Goal: Task Accomplishment & Management: Use online tool/utility

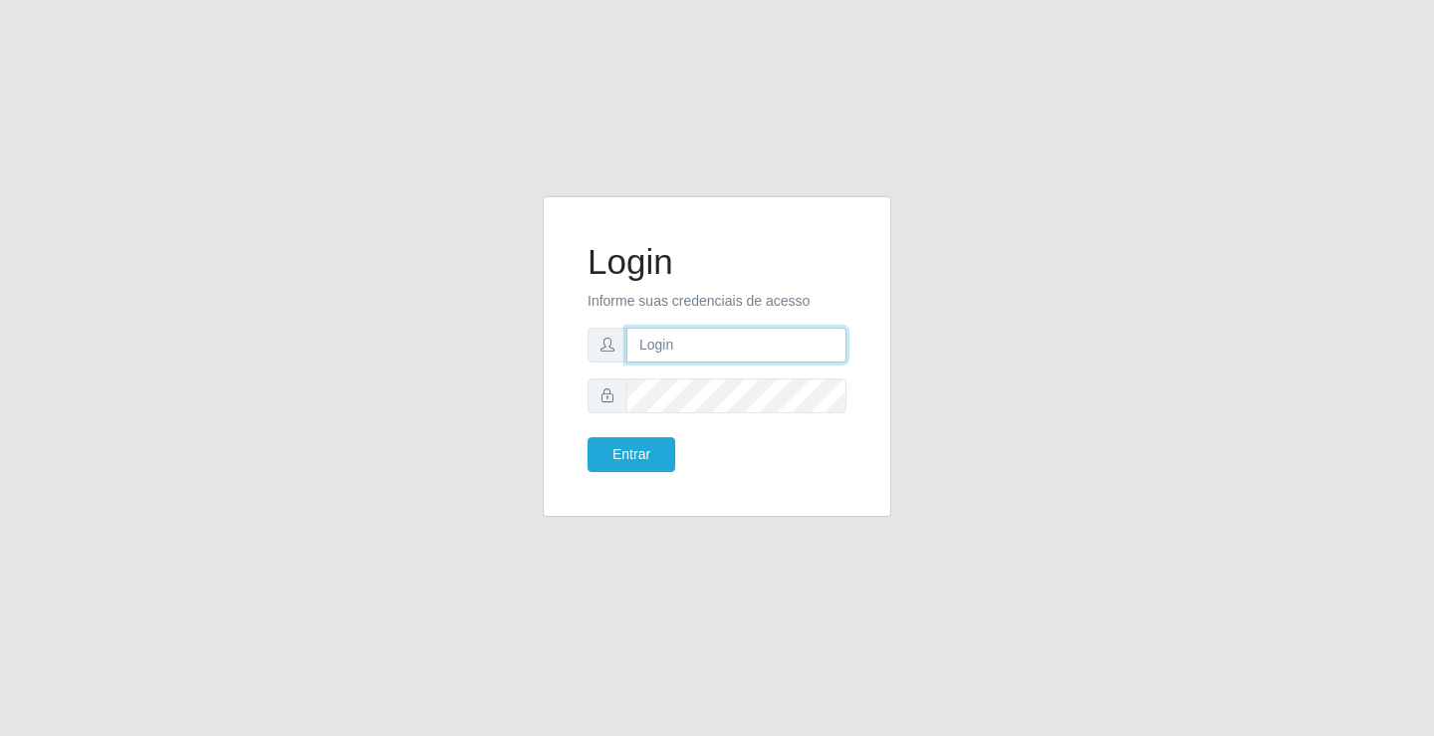
click at [645, 354] on input "text" at bounding box center [736, 345] width 220 height 35
type input "ediane@ideal"
click at [588, 437] on button "Entrar" at bounding box center [632, 454] width 88 height 35
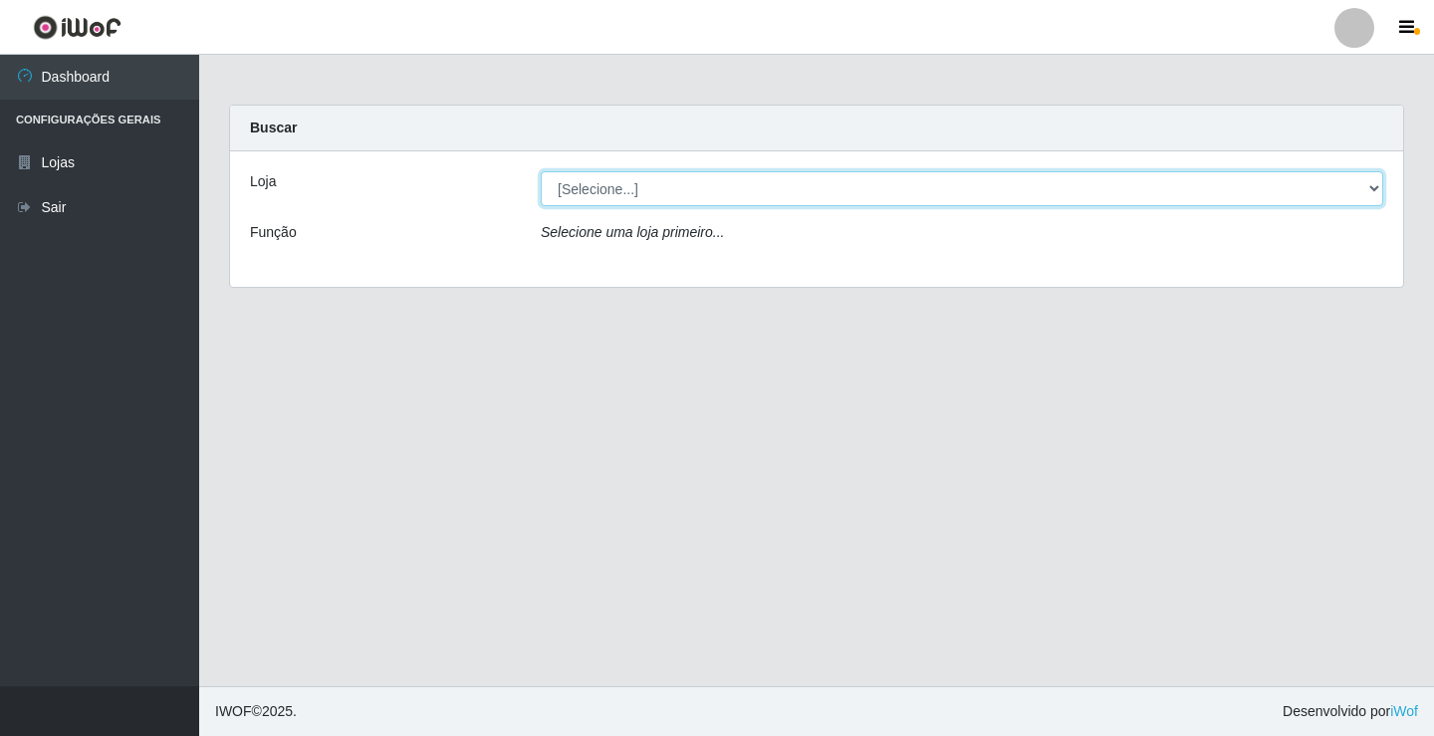
click at [614, 191] on select "[Selecione...] Ideal - Conceição" at bounding box center [962, 188] width 843 height 35
select select "231"
click at [541, 171] on select "[Selecione...] Ideal - Conceição" at bounding box center [962, 188] width 843 height 35
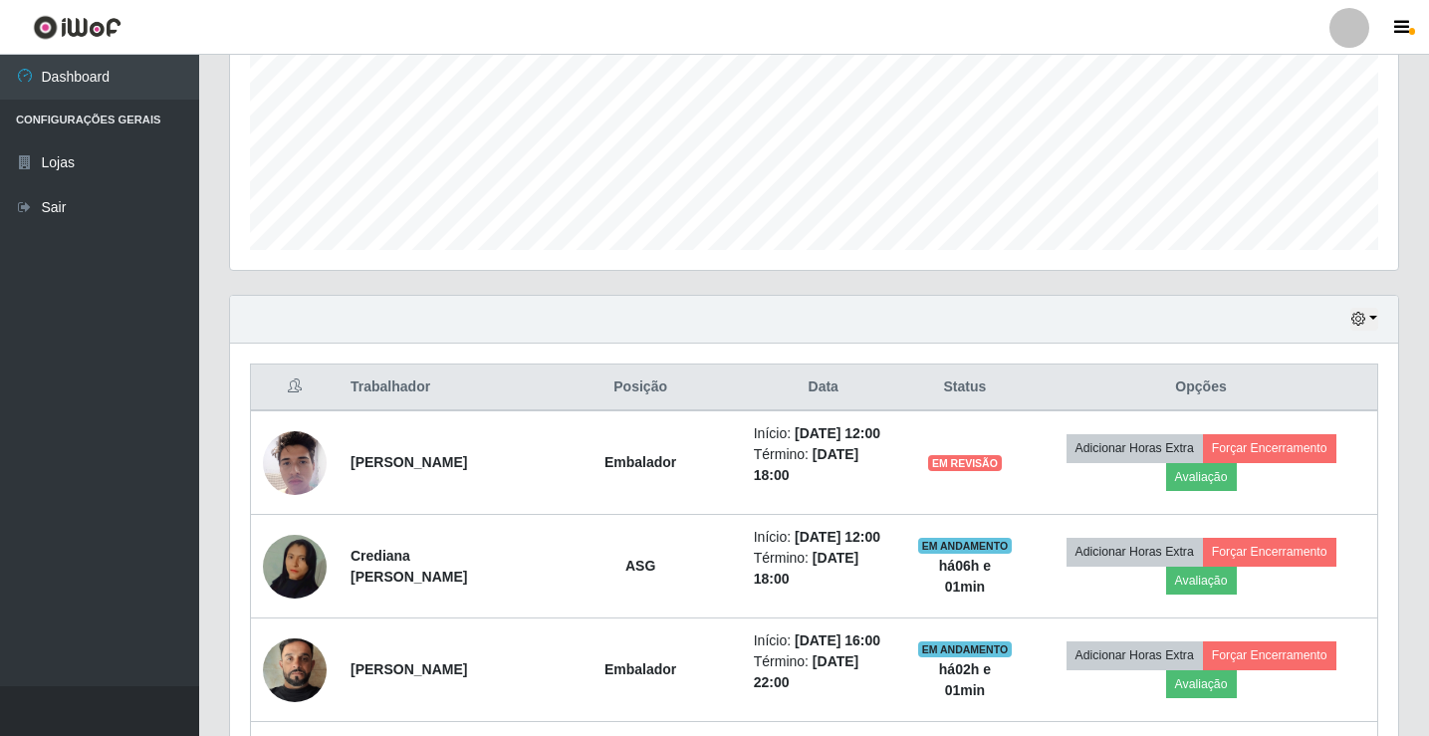
scroll to position [498, 0]
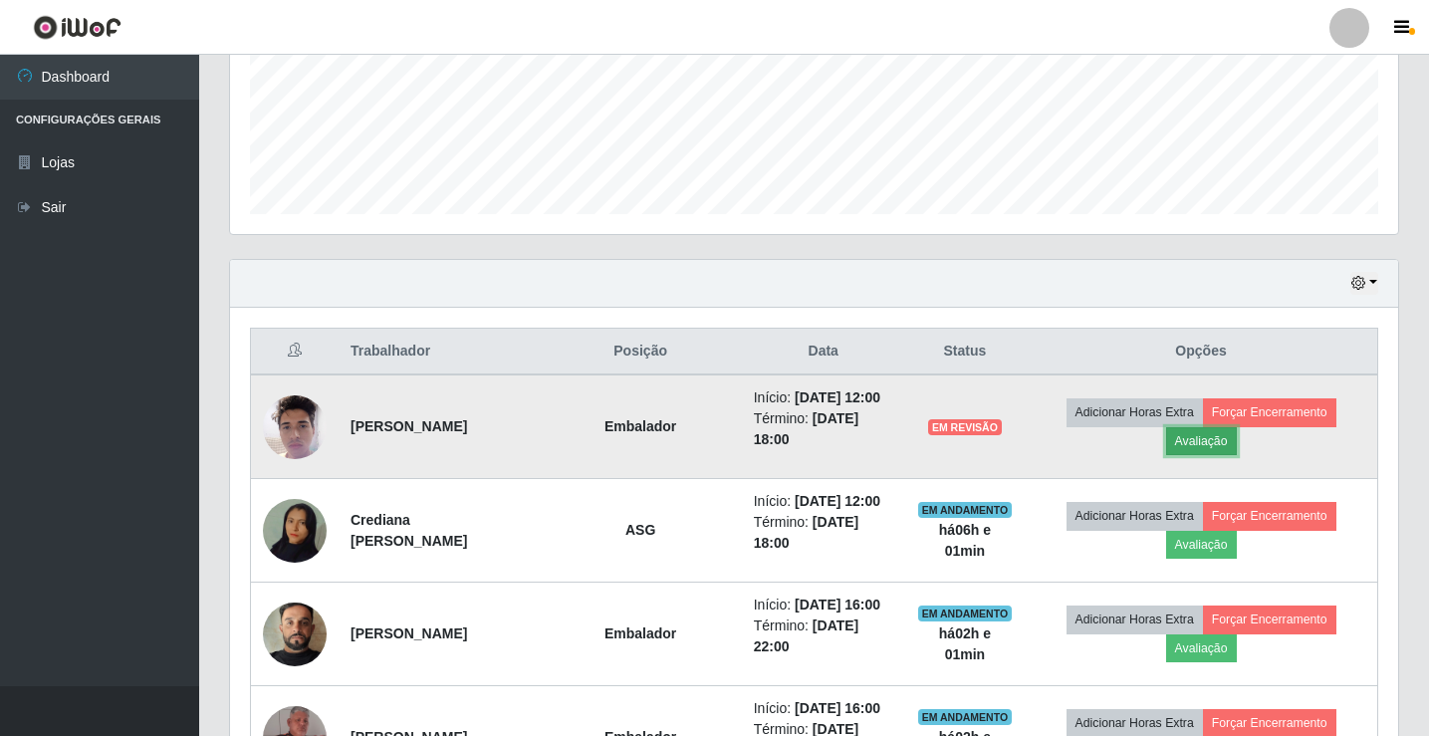
click at [1214, 439] on button "Avaliação" at bounding box center [1201, 441] width 71 height 28
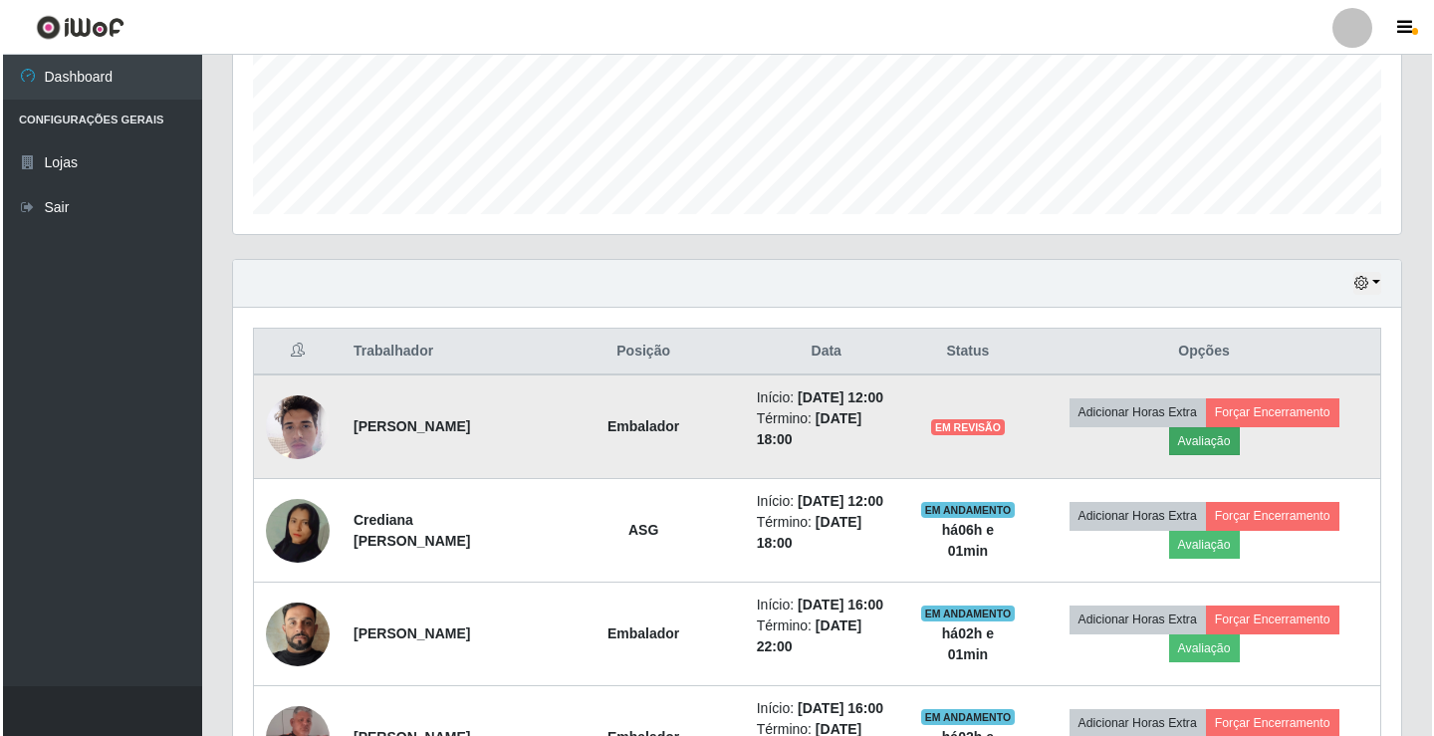
scroll to position [413, 1158]
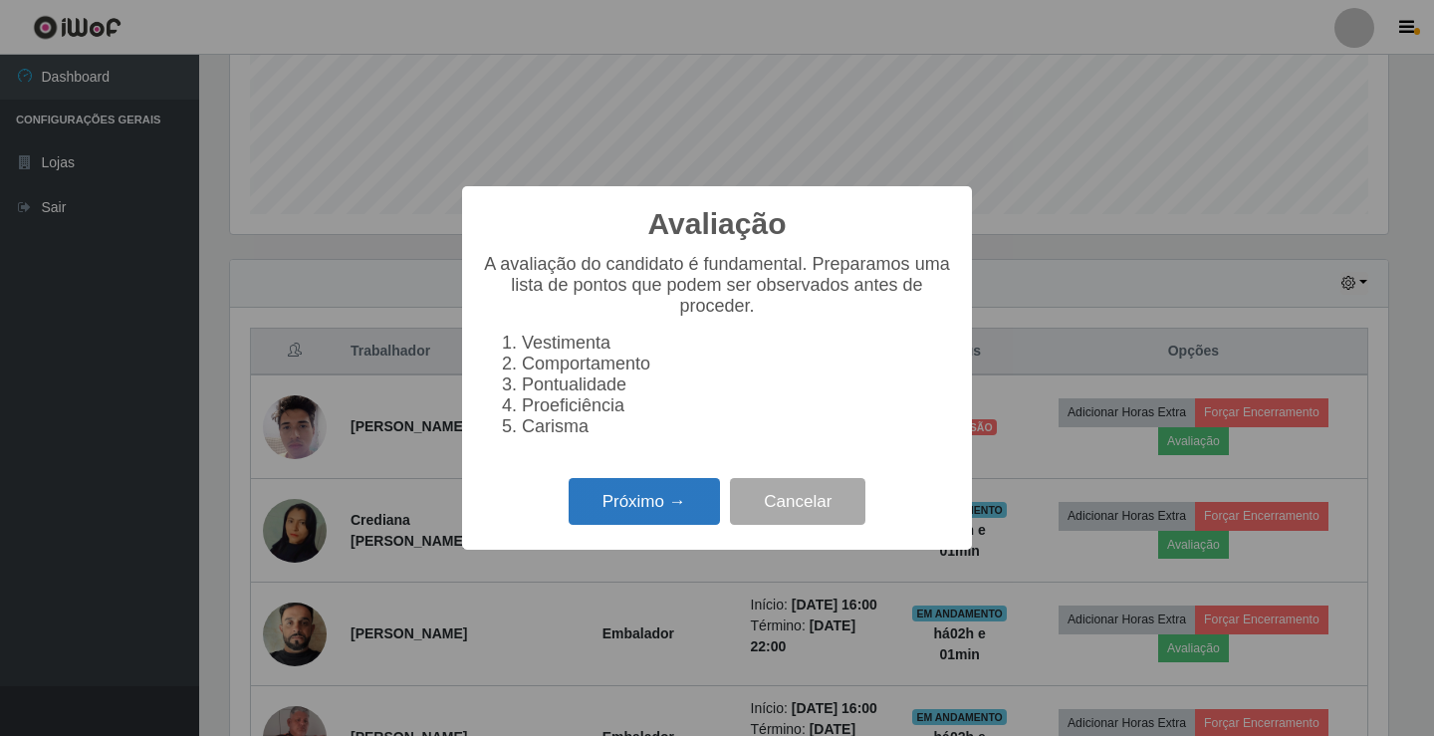
click at [636, 514] on button "Próximo →" at bounding box center [644, 501] width 151 height 47
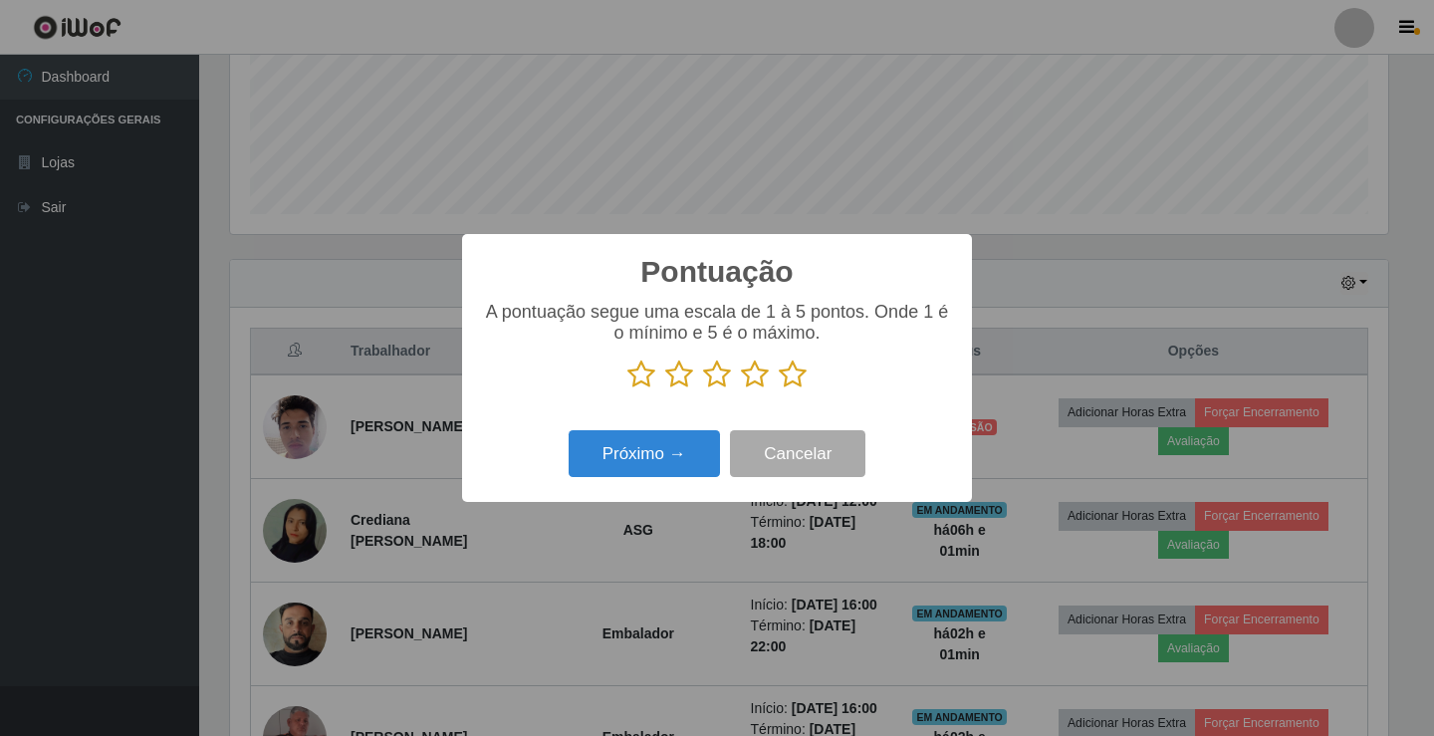
scroll to position [995552, 994807]
click at [787, 374] on icon at bounding box center [793, 375] width 28 height 30
click at [779, 389] on input "radio" at bounding box center [779, 389] width 0 height 0
click at [679, 473] on button "Próximo →" at bounding box center [644, 453] width 151 height 47
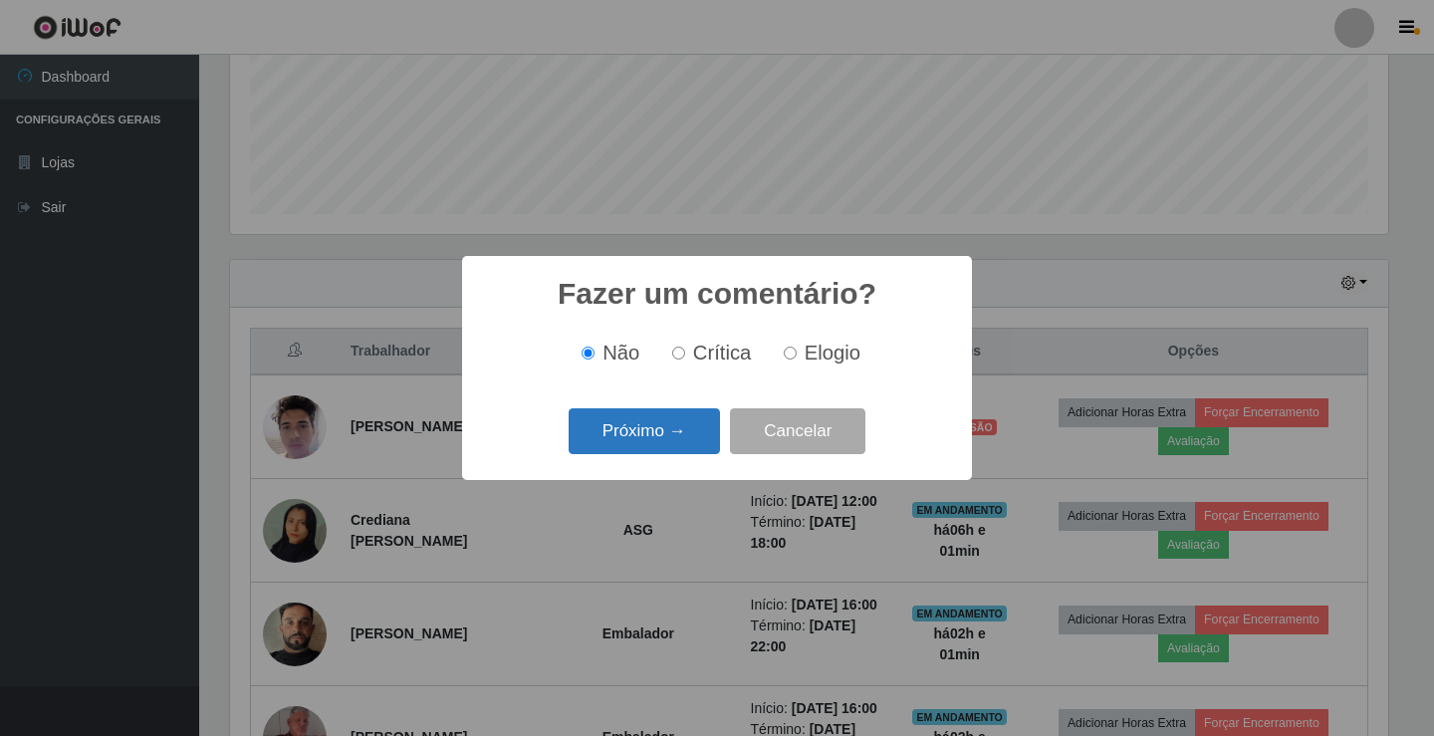
click at [658, 449] on button "Próximo →" at bounding box center [644, 431] width 151 height 47
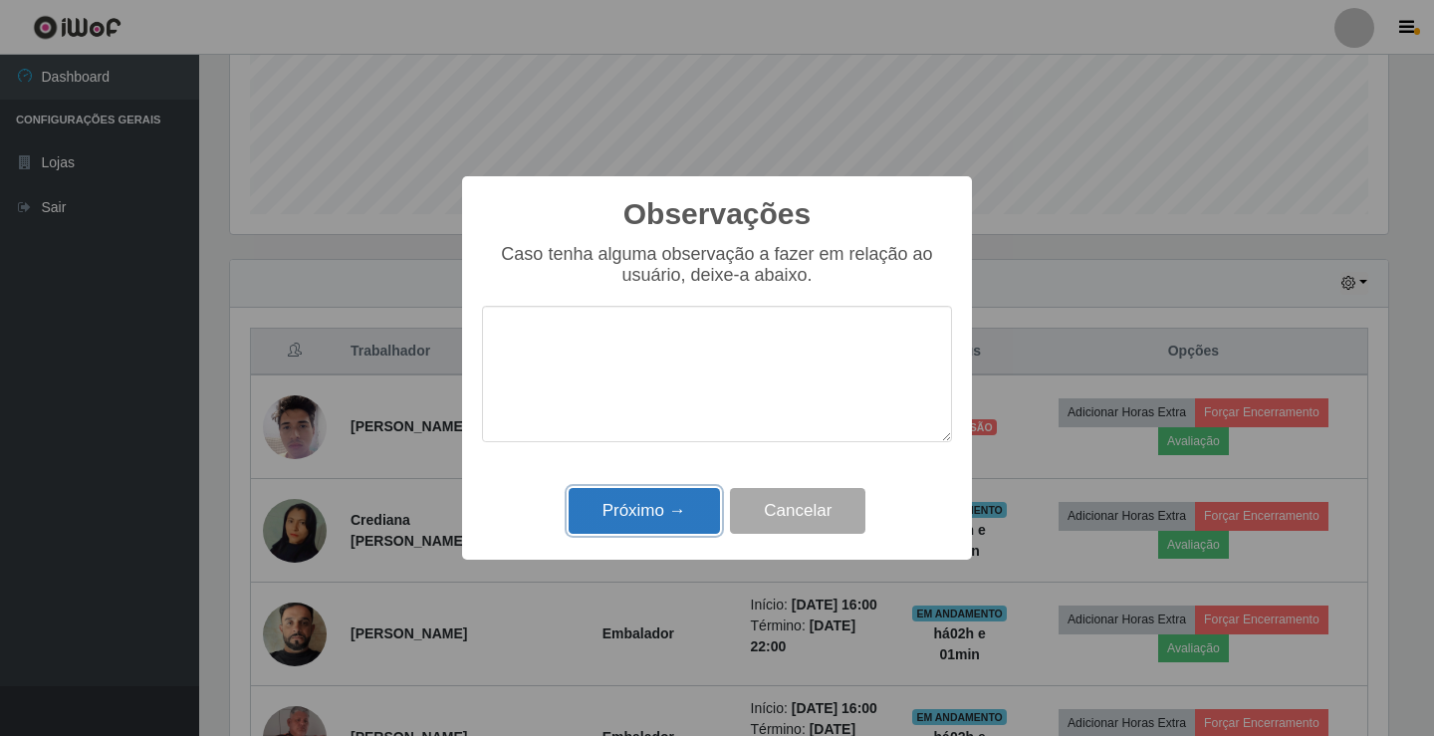
click at [668, 523] on button "Próximo →" at bounding box center [644, 511] width 151 height 47
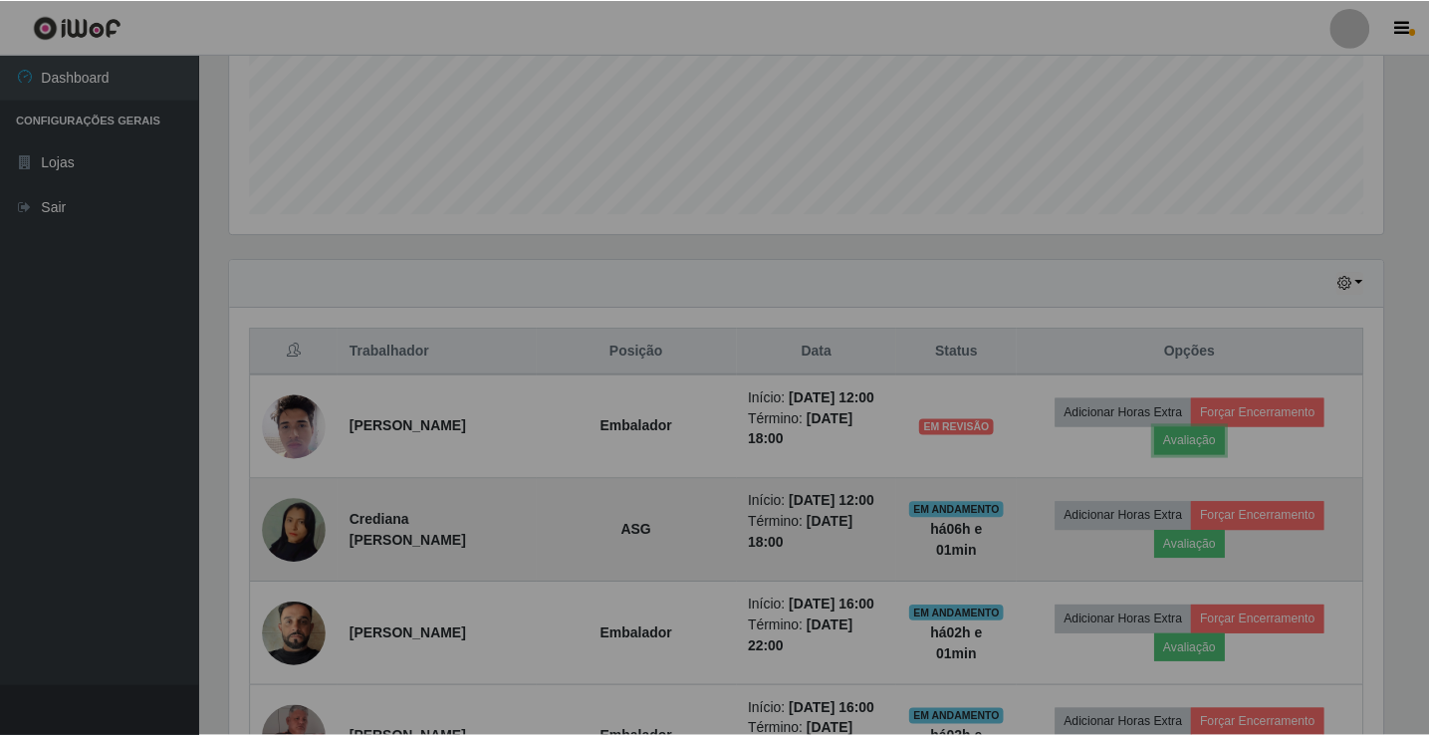
scroll to position [413, 1168]
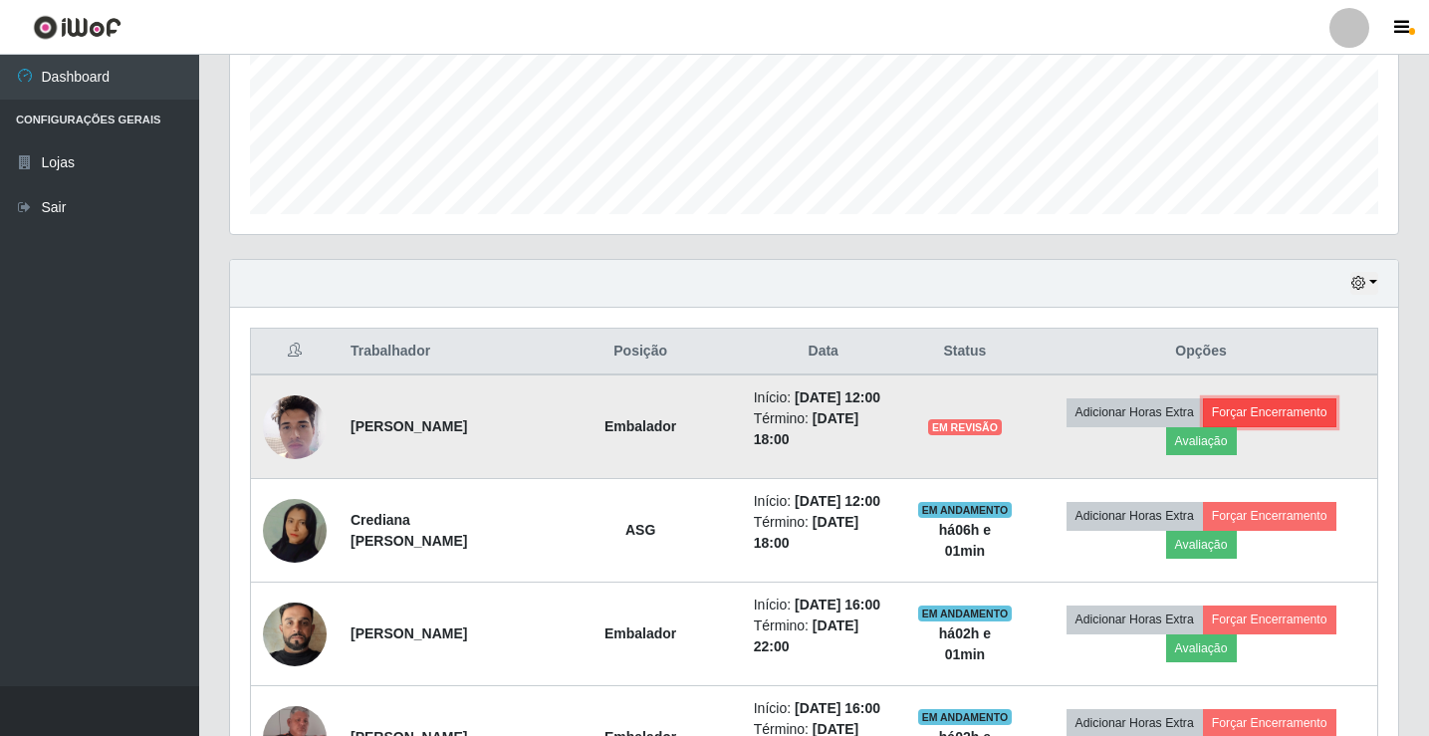
click at [1308, 399] on button "Forçar Encerramento" at bounding box center [1269, 412] width 133 height 28
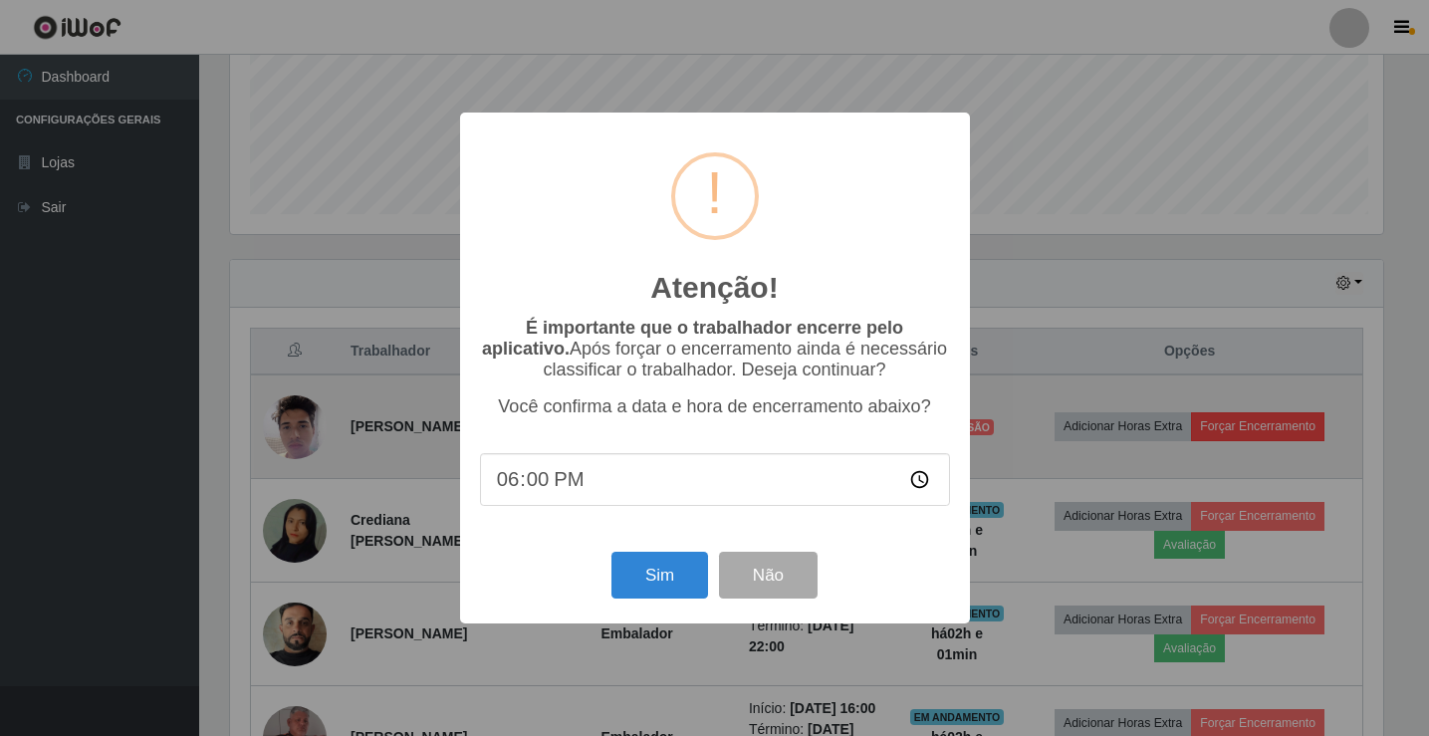
scroll to position [413, 1158]
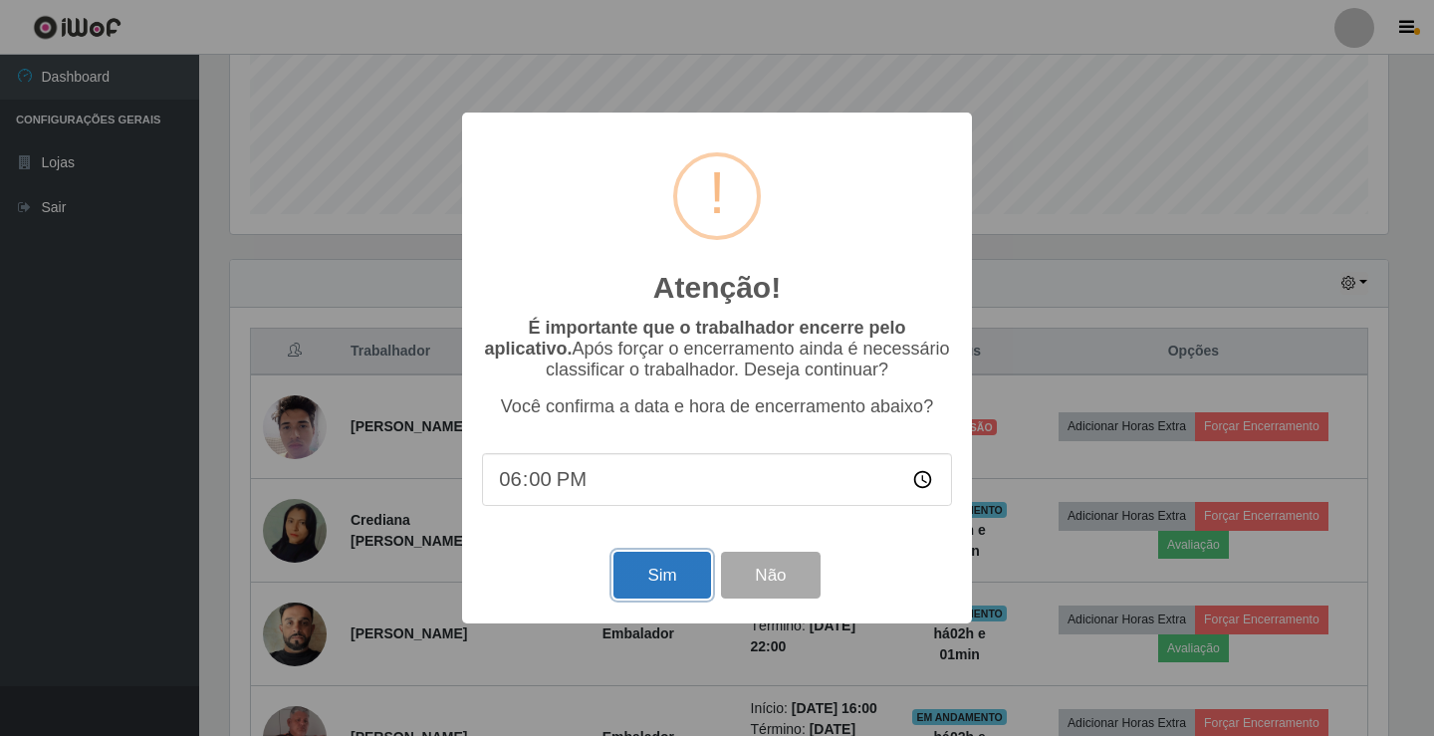
click at [673, 583] on button "Sim" at bounding box center [662, 575] width 97 height 47
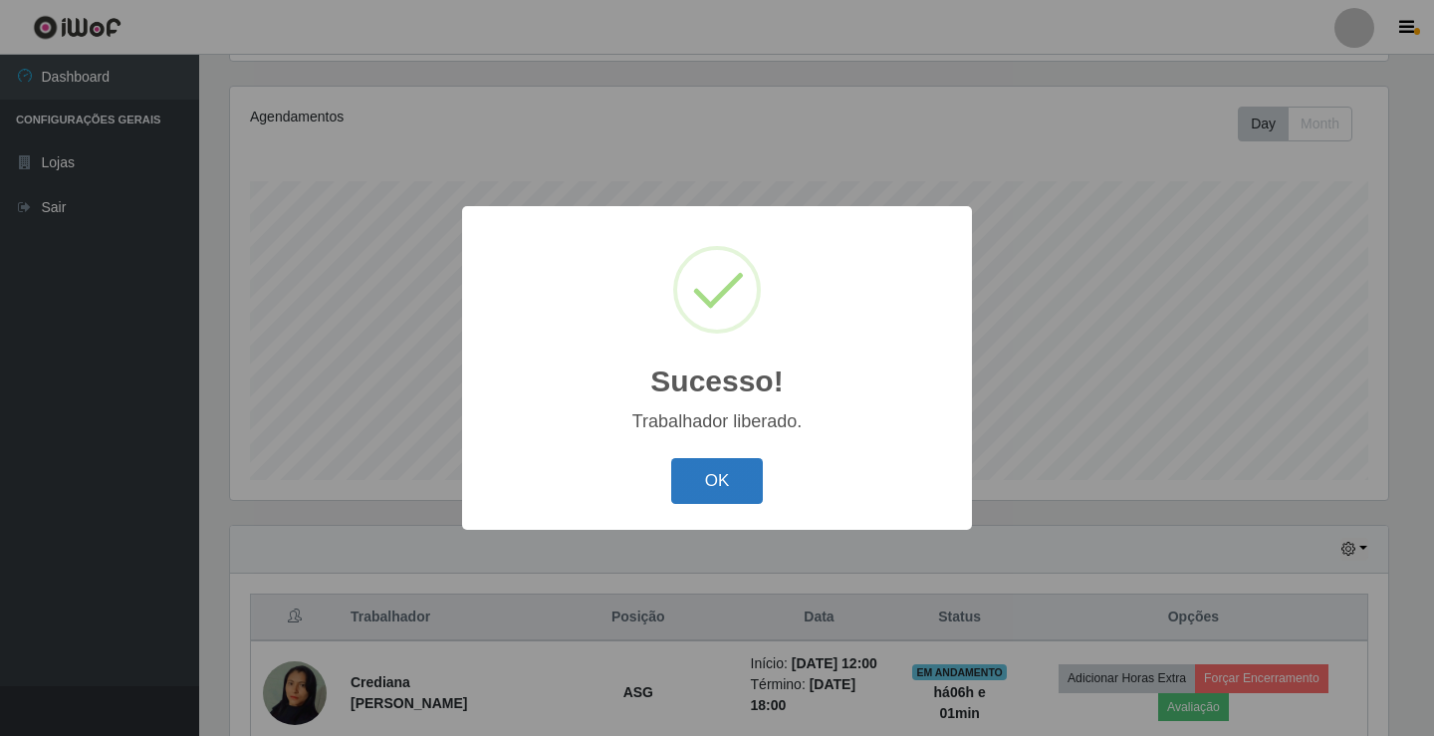
click at [743, 483] on button "OK" at bounding box center [717, 481] width 93 height 47
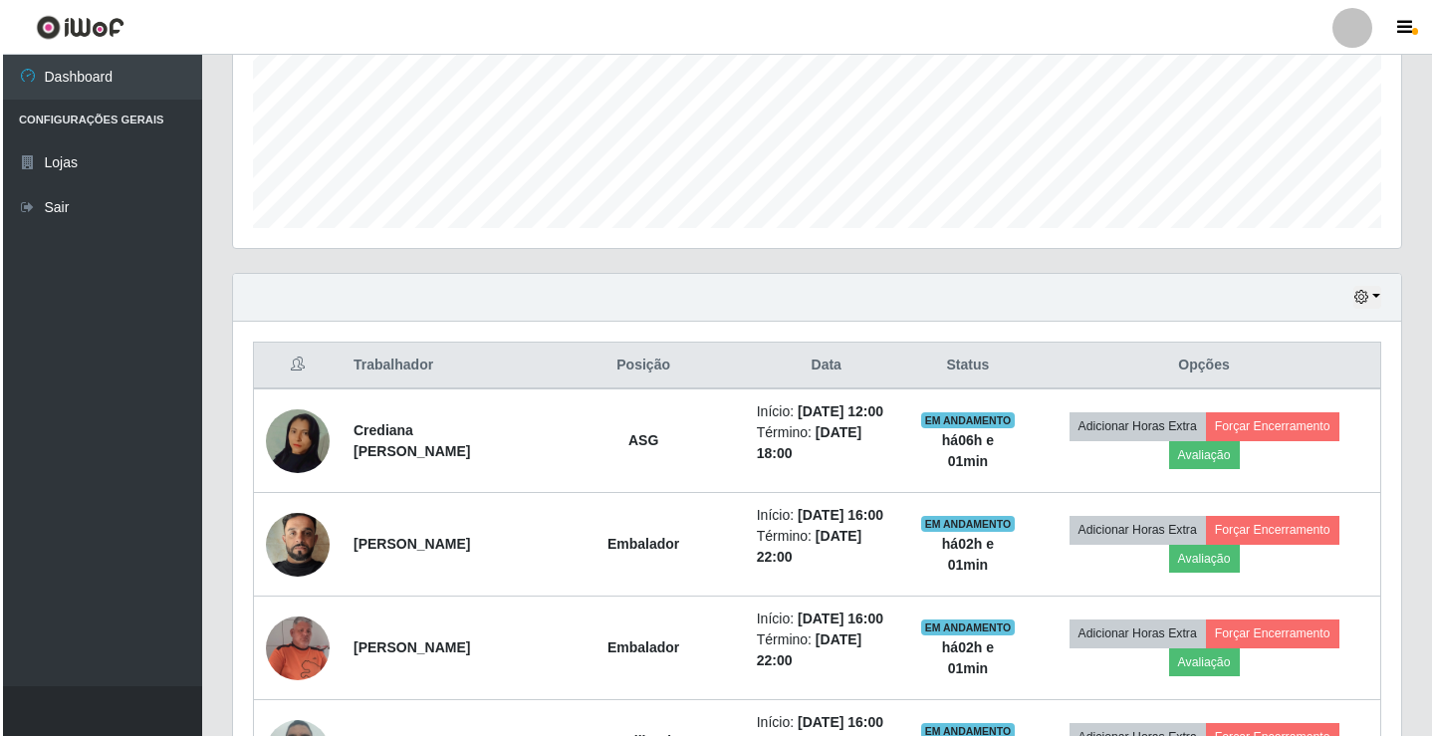
scroll to position [531, 0]
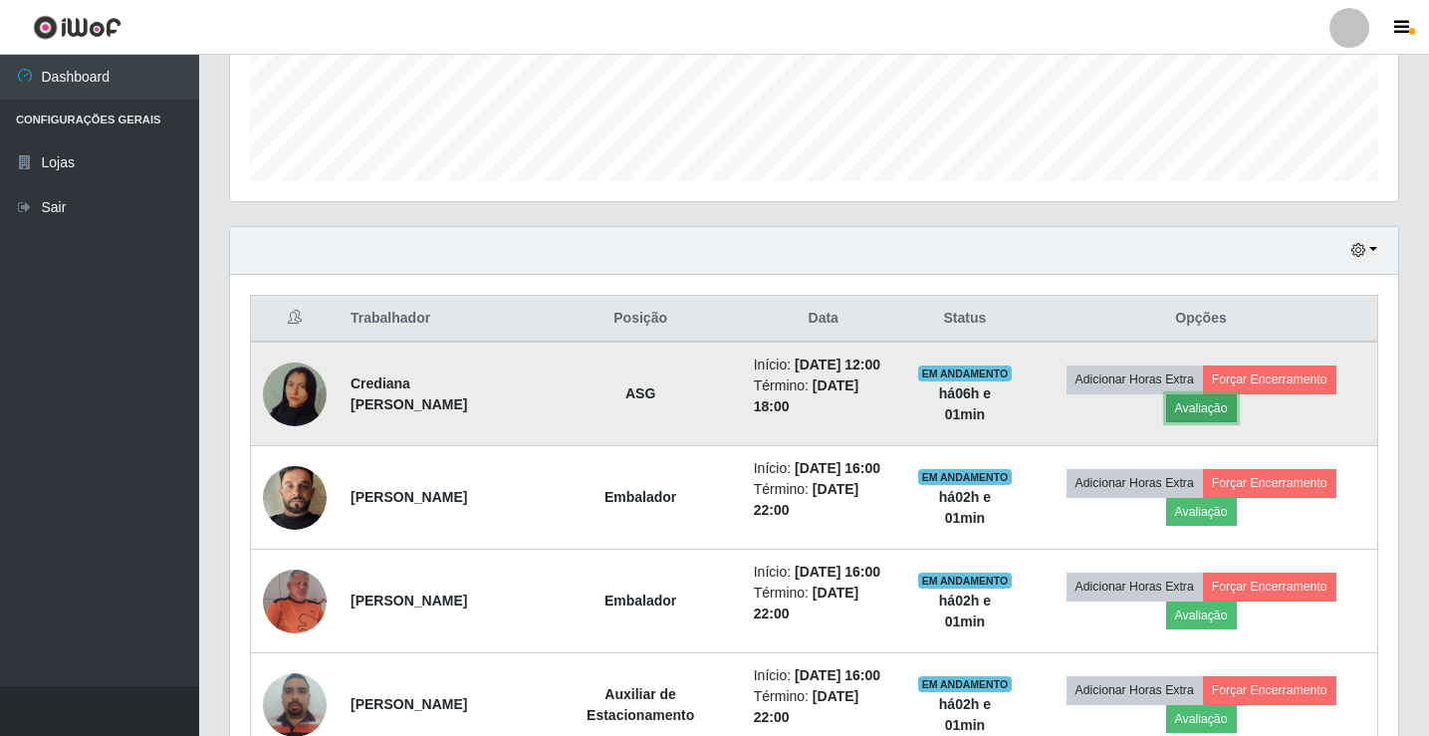
click at [1213, 410] on button "Avaliação" at bounding box center [1201, 408] width 71 height 28
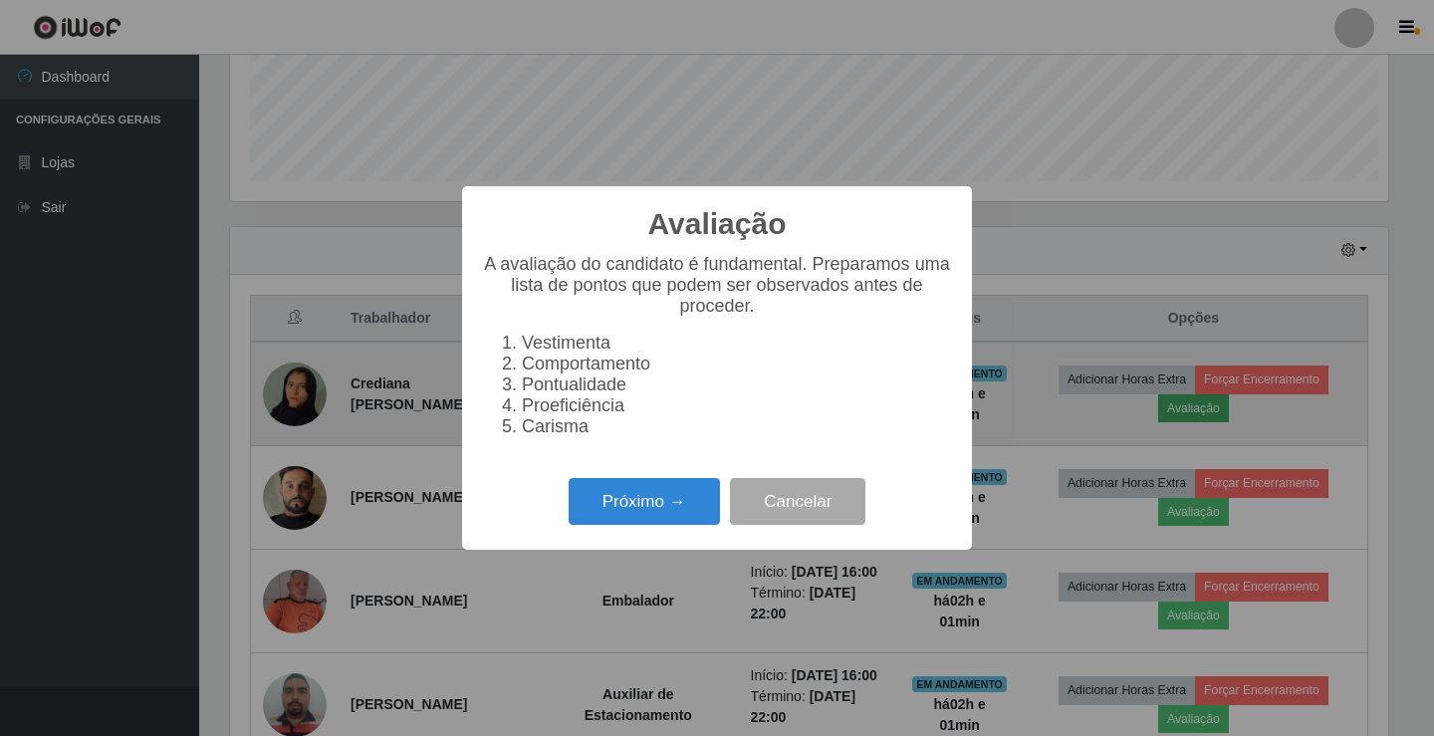
scroll to position [413, 1158]
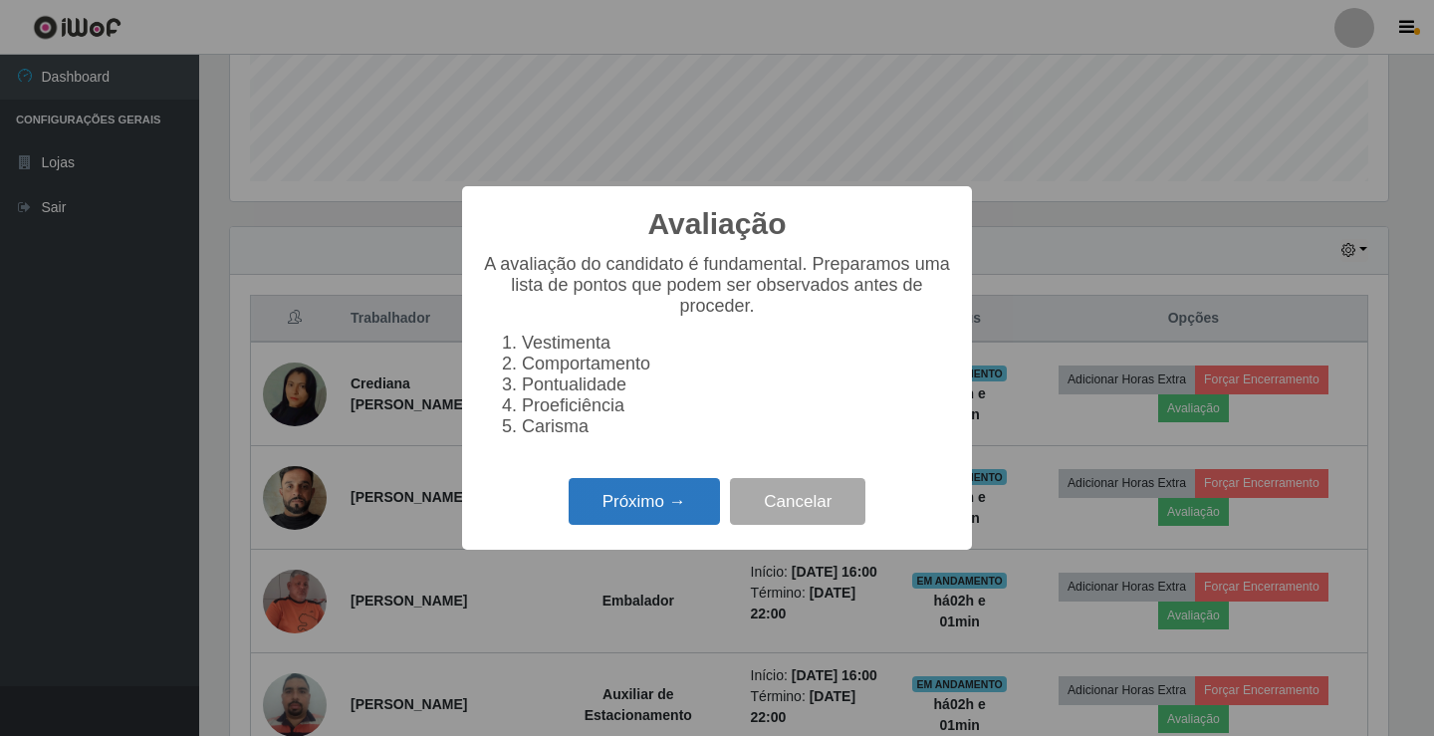
click at [654, 505] on button "Próximo →" at bounding box center [644, 501] width 151 height 47
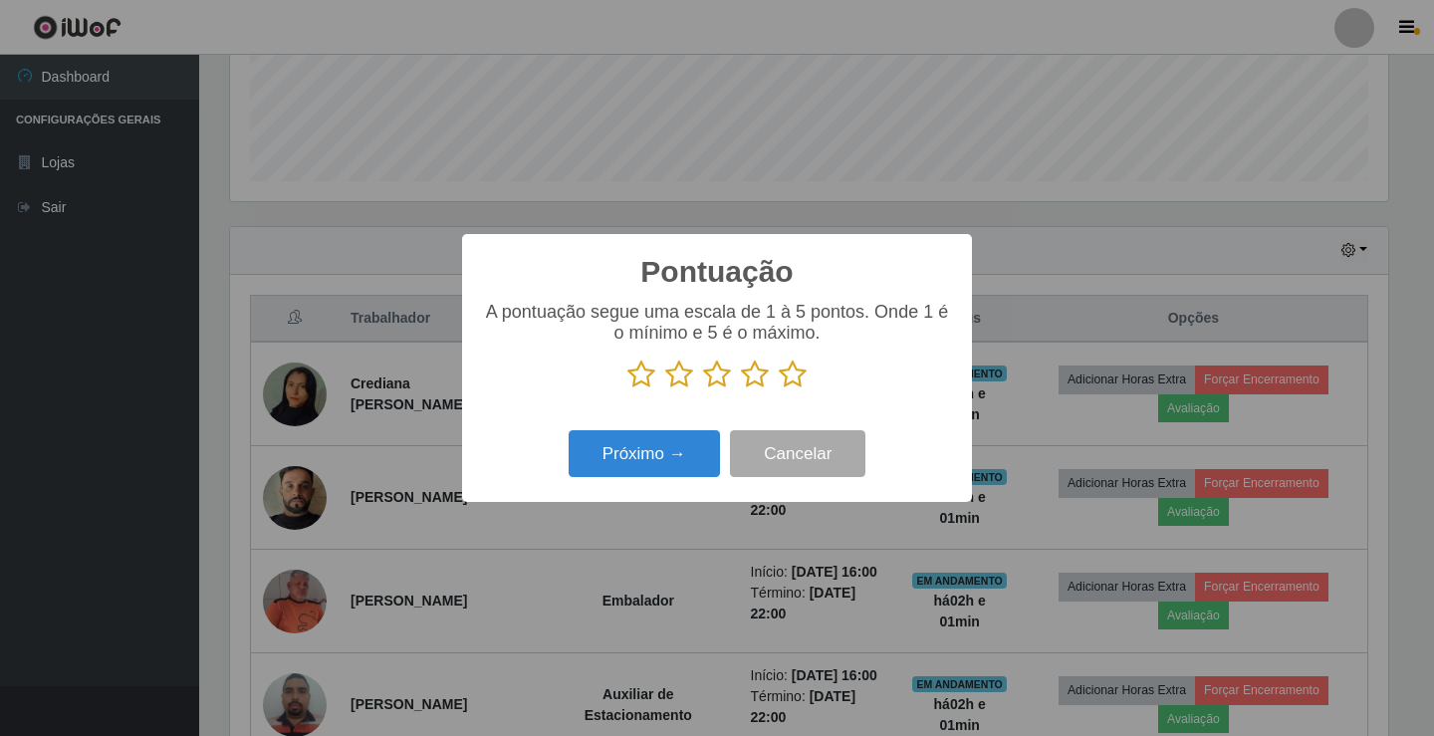
click at [792, 371] on icon at bounding box center [793, 375] width 28 height 30
click at [779, 389] on input "radio" at bounding box center [779, 389] width 0 height 0
click at [601, 464] on button "Próximo →" at bounding box center [644, 453] width 151 height 47
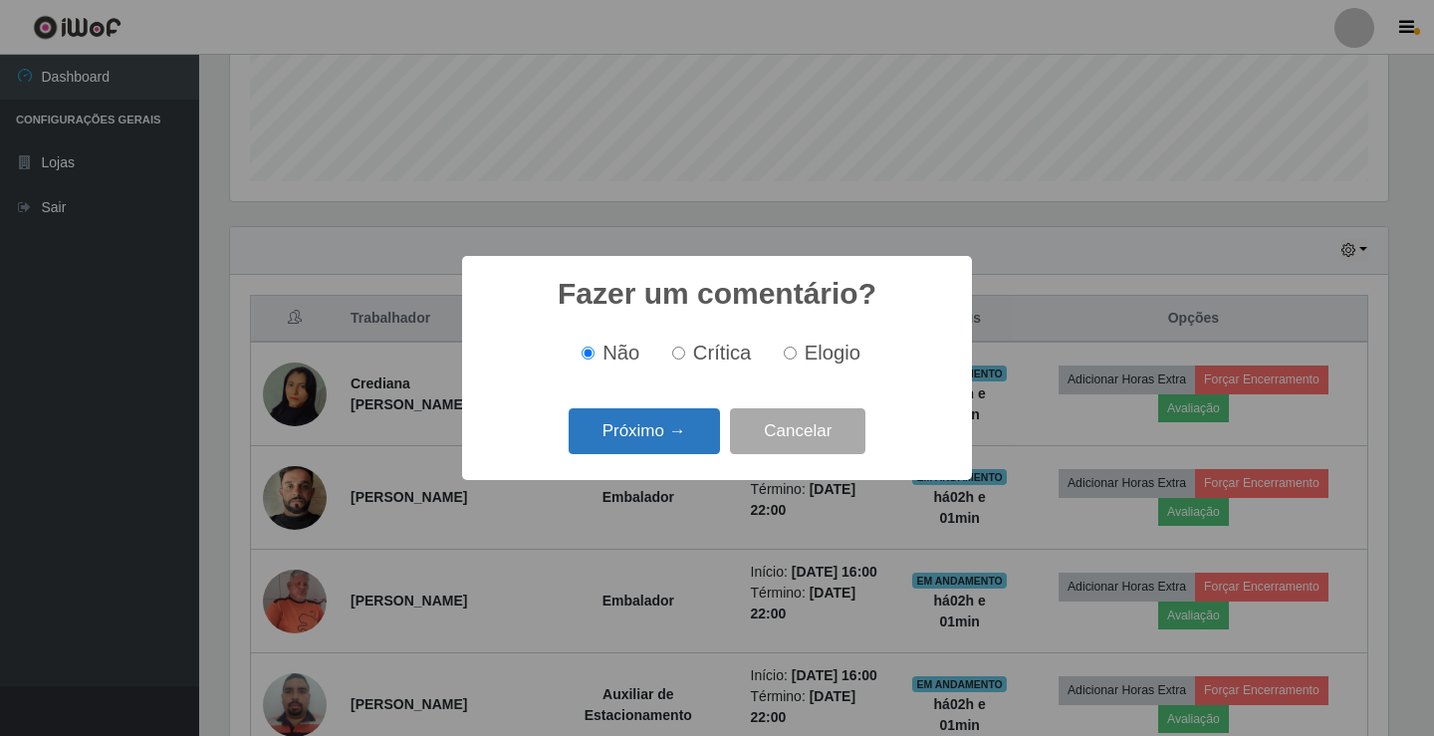
click at [712, 436] on button "Próximo →" at bounding box center [644, 431] width 151 height 47
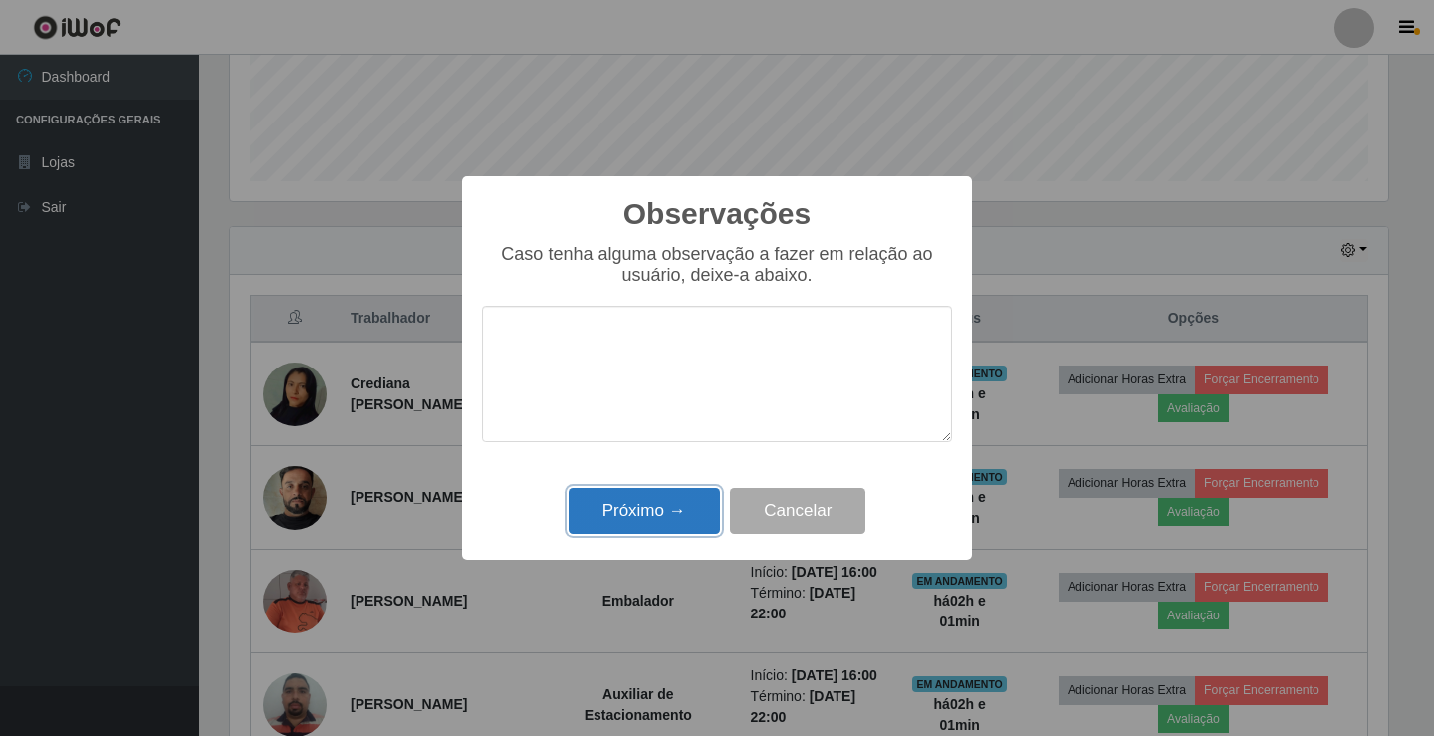
click at [651, 502] on button "Próximo →" at bounding box center [644, 511] width 151 height 47
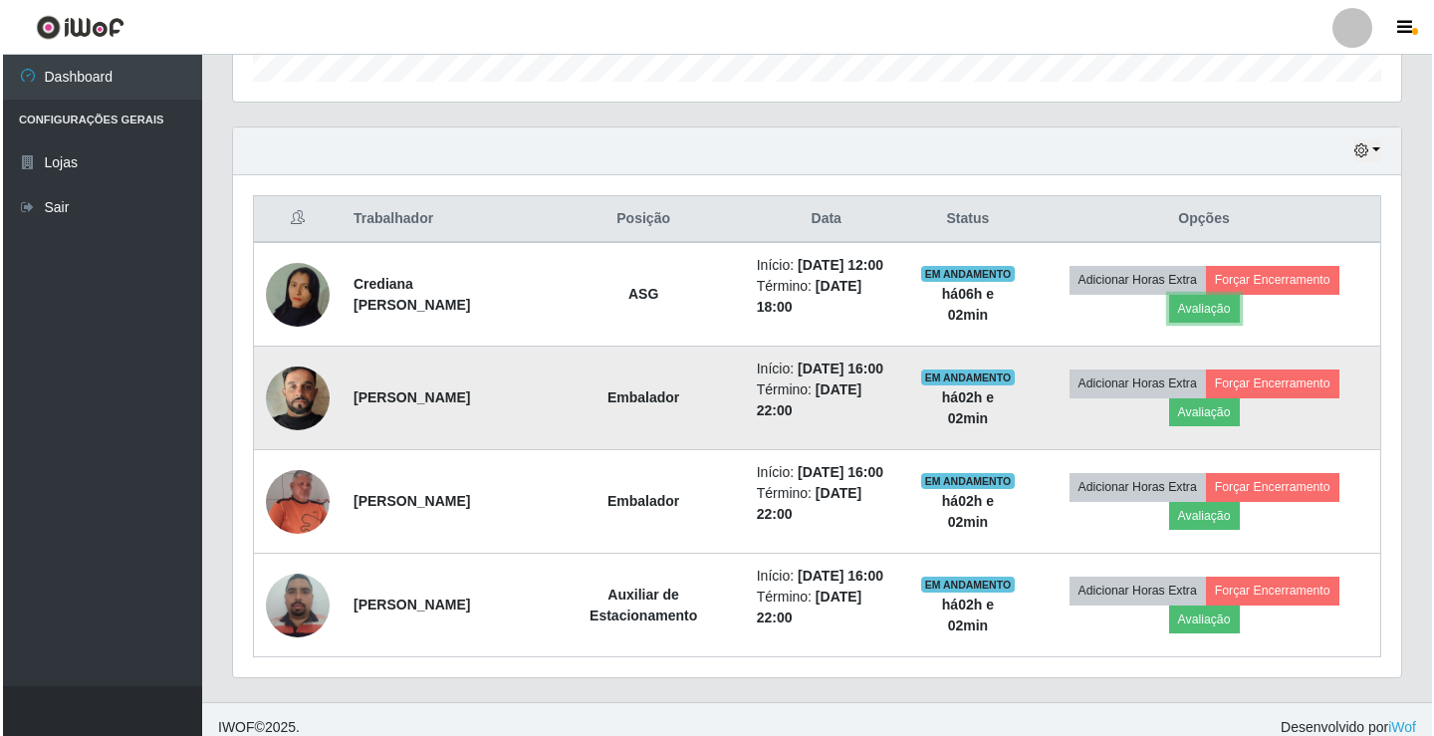
scroll to position [646, 0]
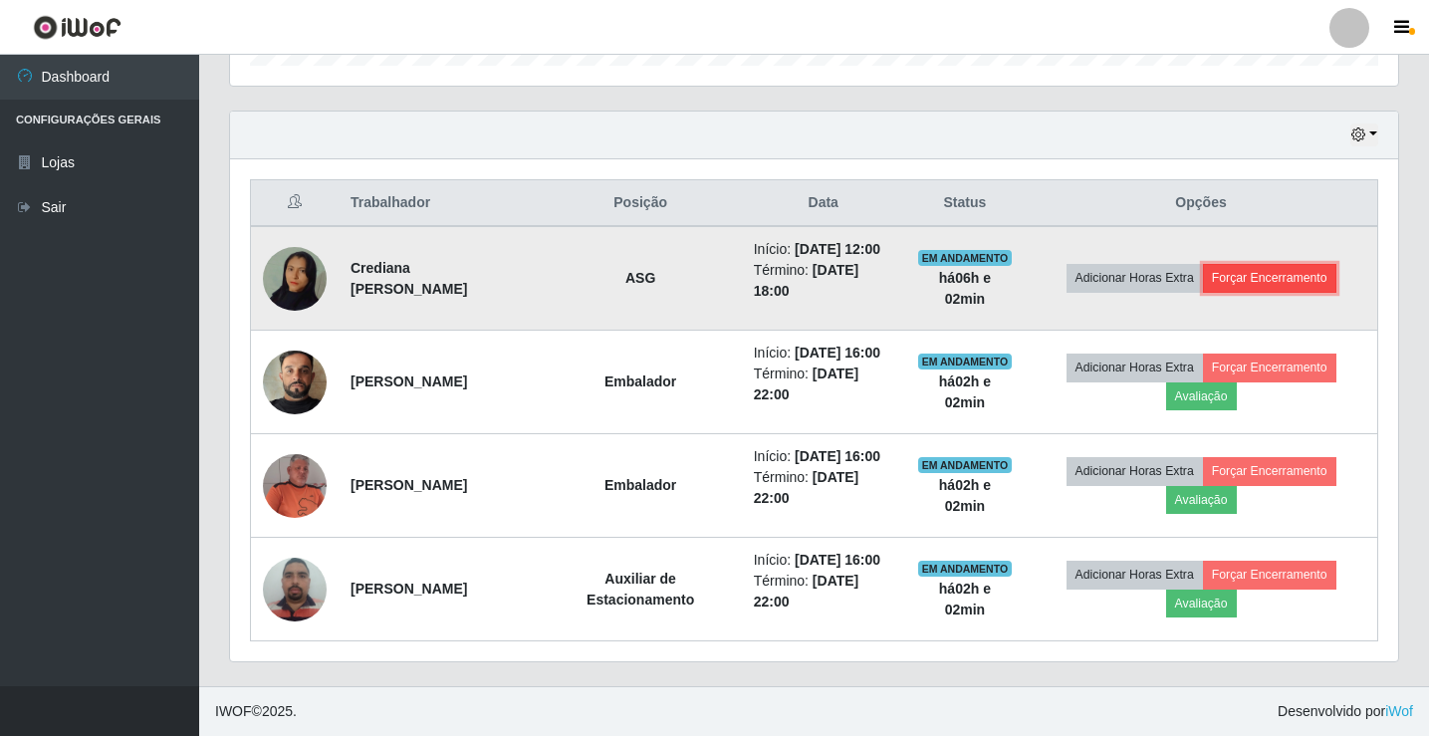
click at [1307, 278] on button "Forçar Encerramento" at bounding box center [1269, 278] width 133 height 28
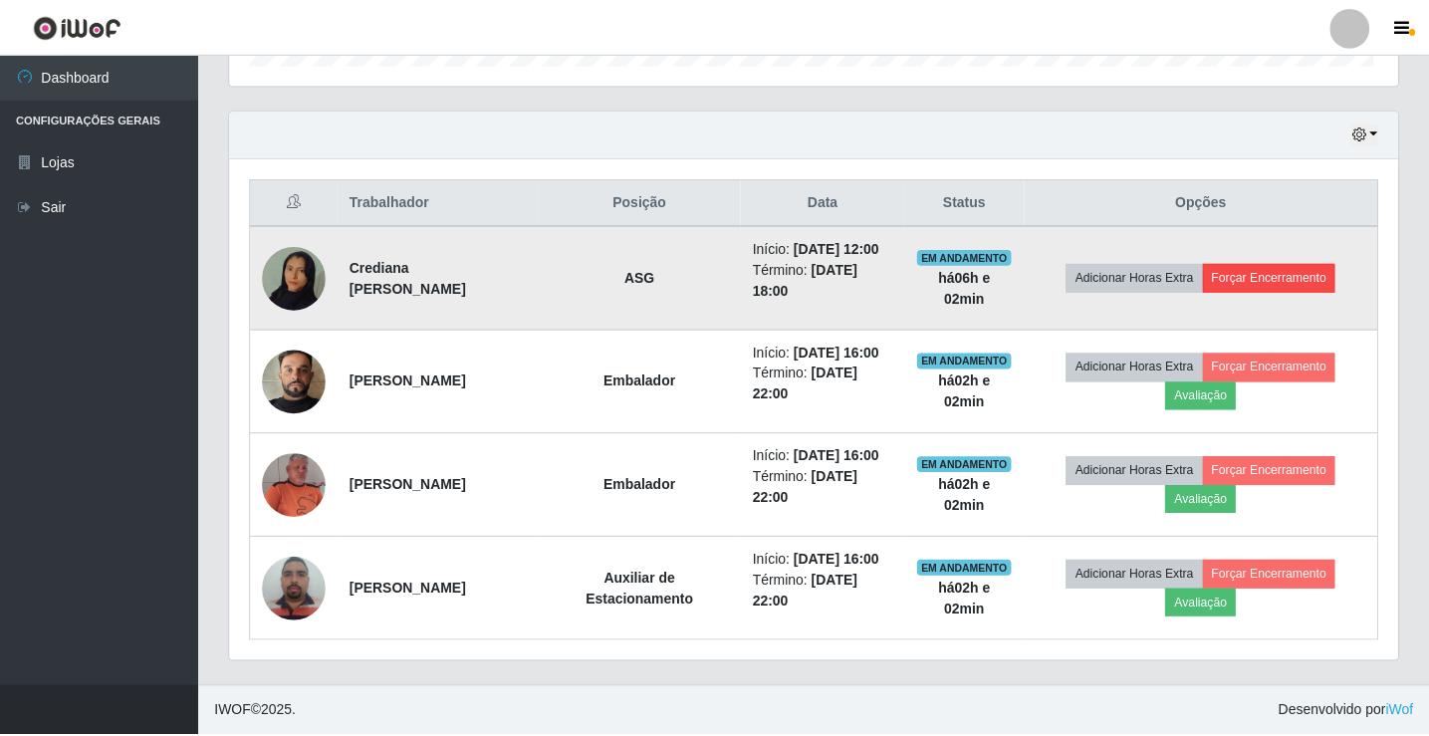
scroll to position [413, 1158]
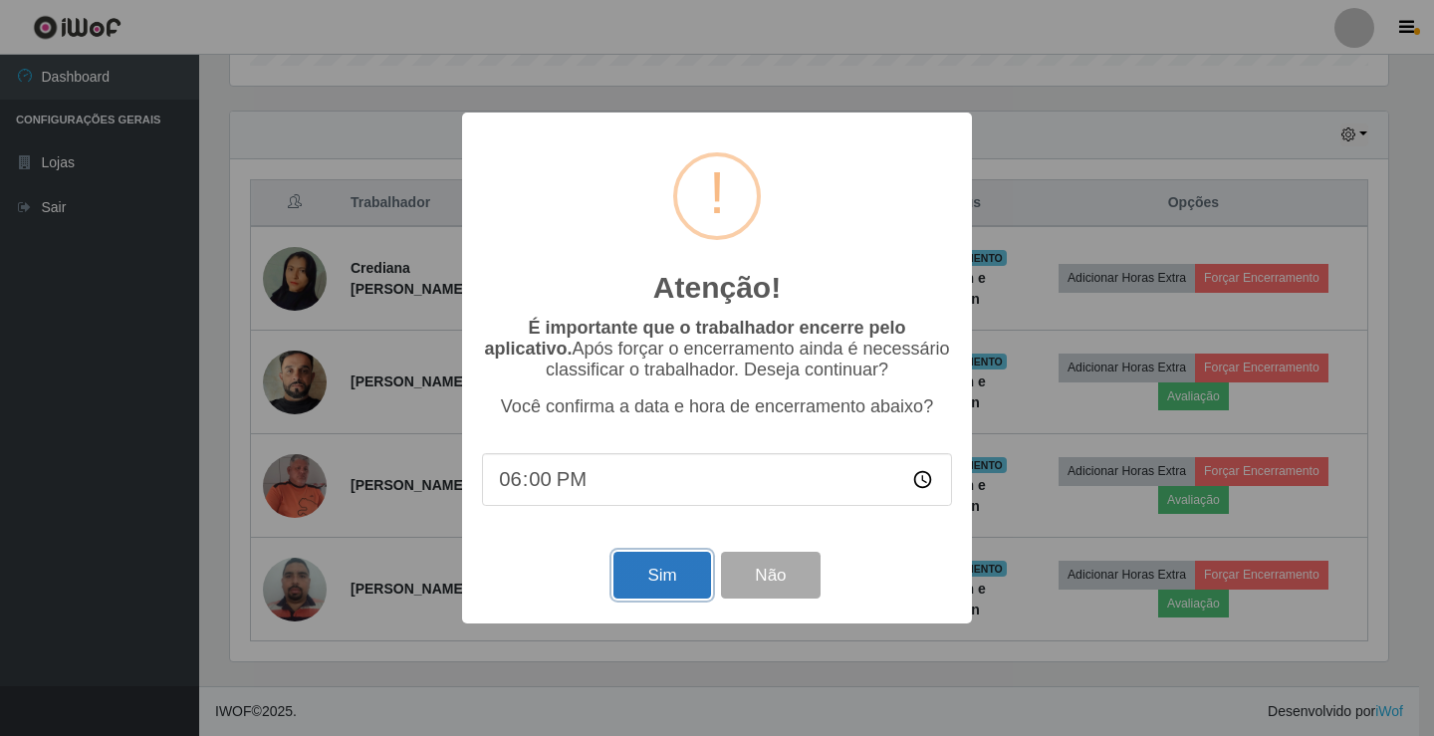
click at [683, 576] on button "Sim" at bounding box center [662, 575] width 97 height 47
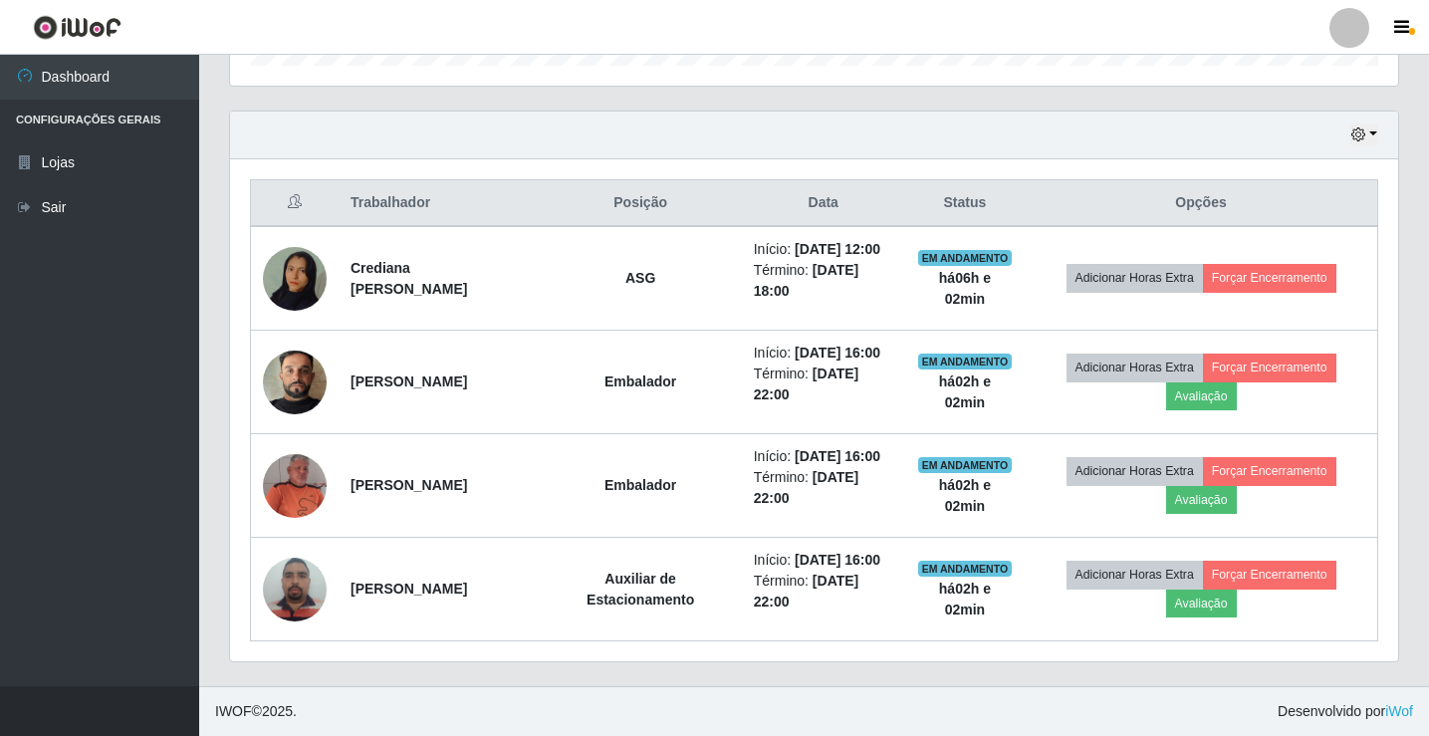
scroll to position [0, 0]
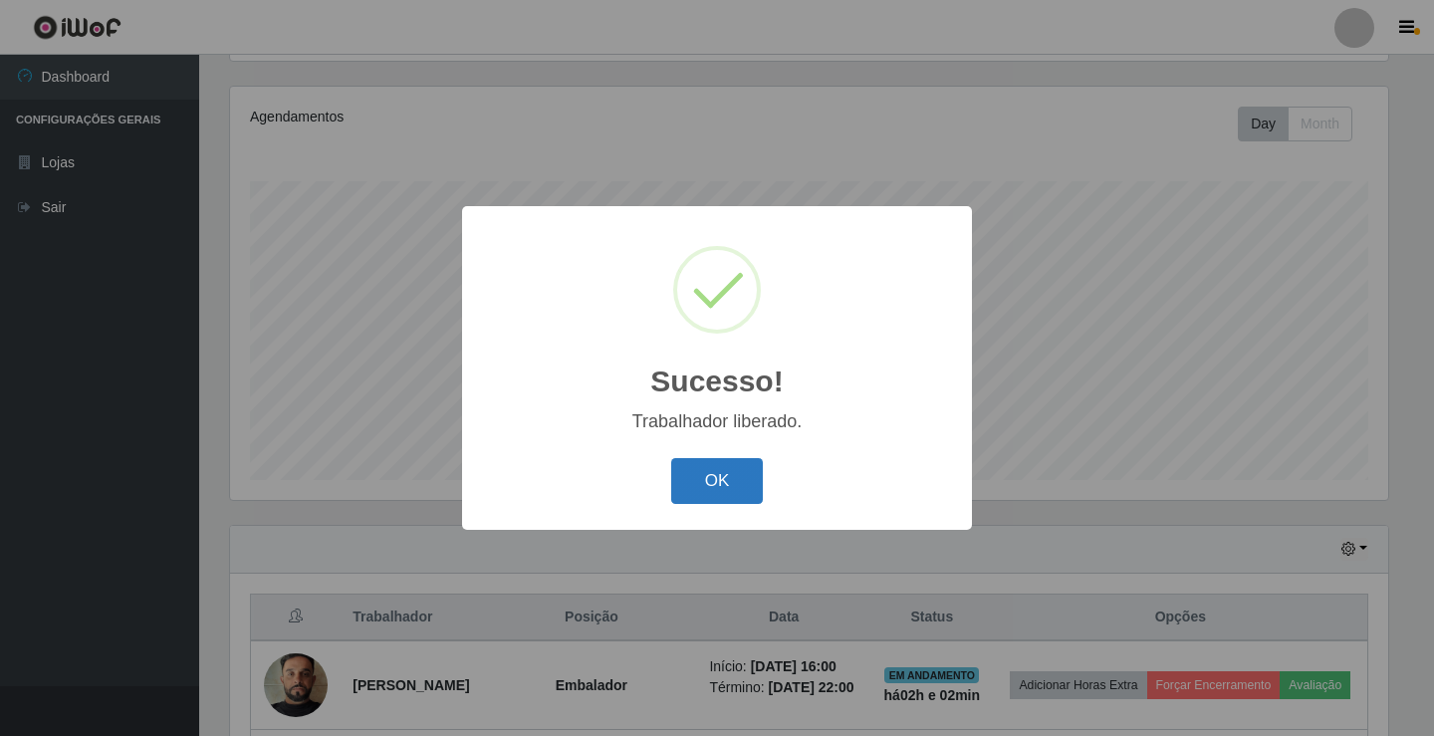
click at [709, 479] on button "OK" at bounding box center [717, 481] width 93 height 47
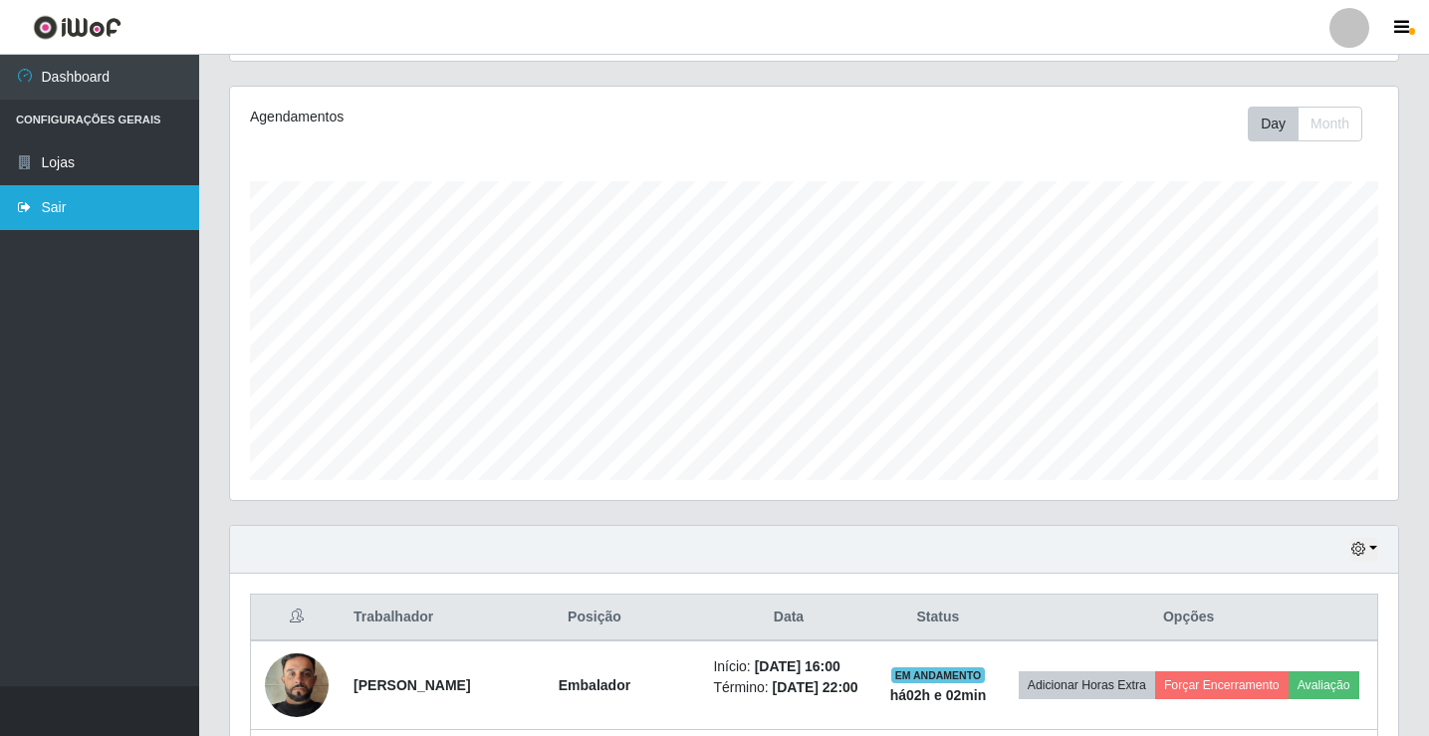
click at [79, 195] on link "Sair" at bounding box center [99, 207] width 199 height 45
